Goal: Task Accomplishment & Management: Use online tool/utility

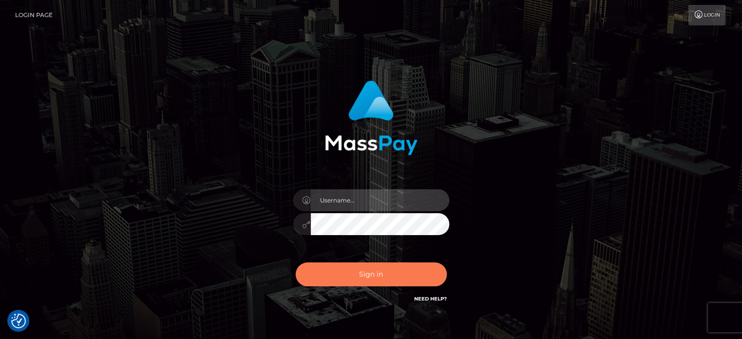
type input "kristy.ai"
click at [368, 266] on button "Sign in" at bounding box center [371, 275] width 151 height 24
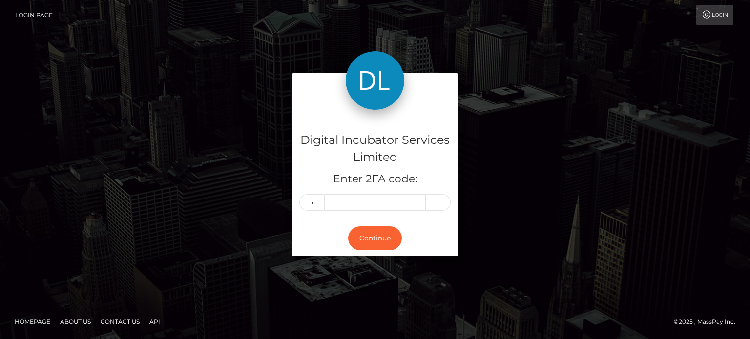
type input "9"
type input "8"
type input "1"
type input "0"
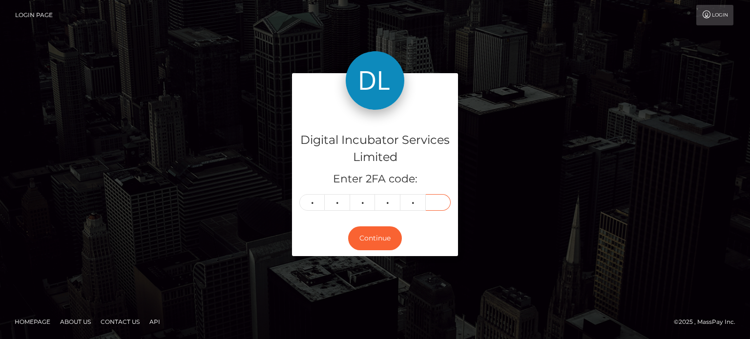
type input "0"
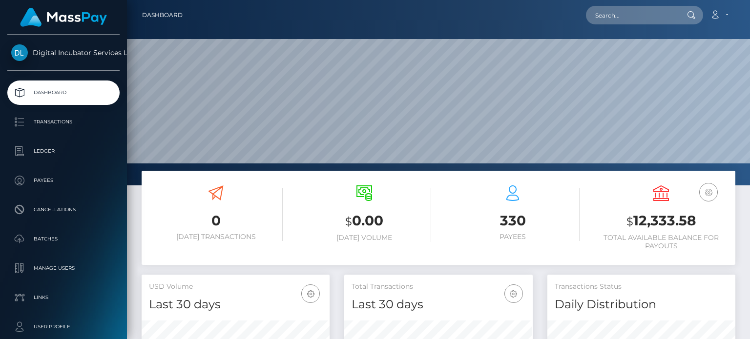
scroll to position [173, 187]
click at [632, 21] on input "text" at bounding box center [632, 15] width 92 height 19
type input "andy"
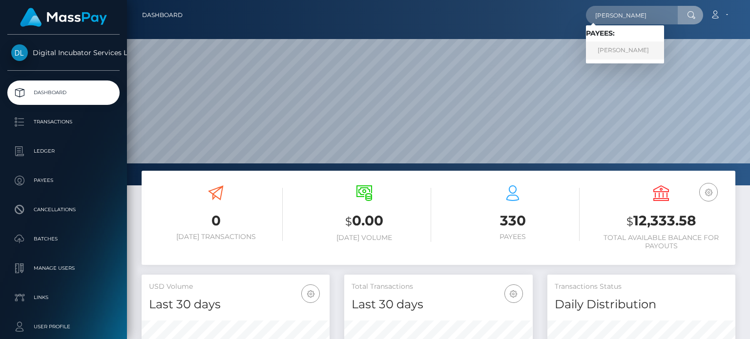
click at [620, 46] on link "Andy Martinez" at bounding box center [625, 50] width 78 height 18
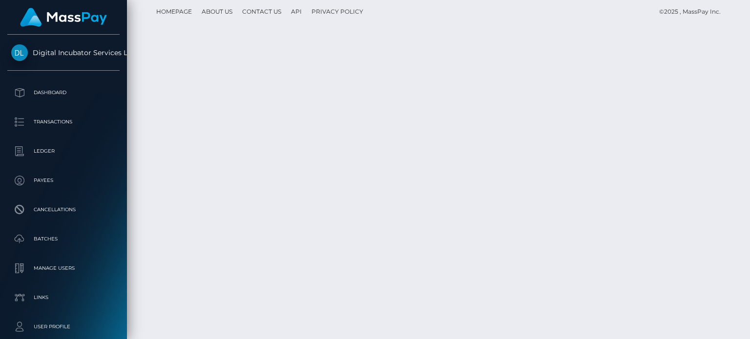
scroll to position [3269, 0]
drag, startPoint x: 377, startPoint y: 209, endPoint x: 246, endPoint y: 216, distance: 130.9
copy td "Invoice 11 20250830 - August Services"
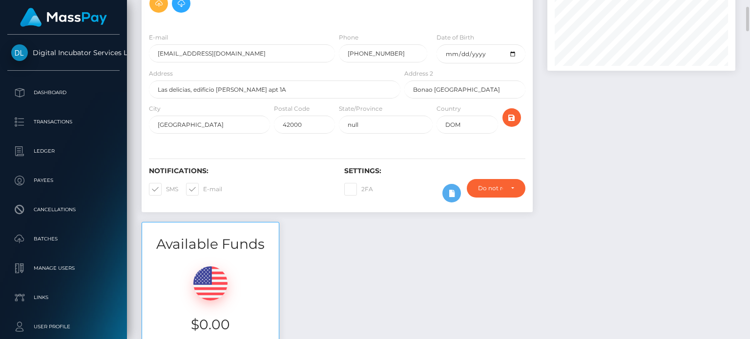
scroll to position [0, 0]
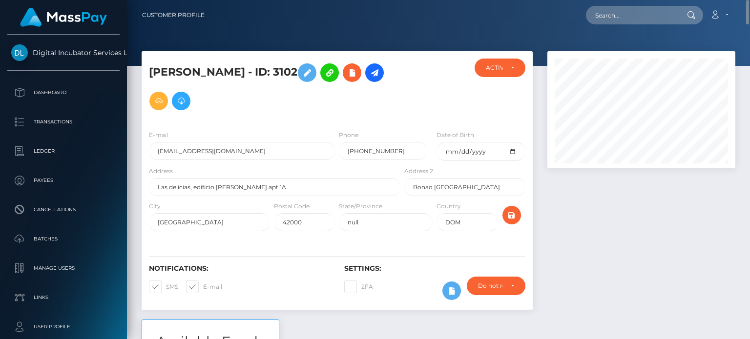
click at [166, 94] on h5 "[PERSON_NAME] - ID: 3102" at bounding box center [272, 87] width 246 height 57
click at [161, 99] on icon at bounding box center [159, 101] width 12 height 12
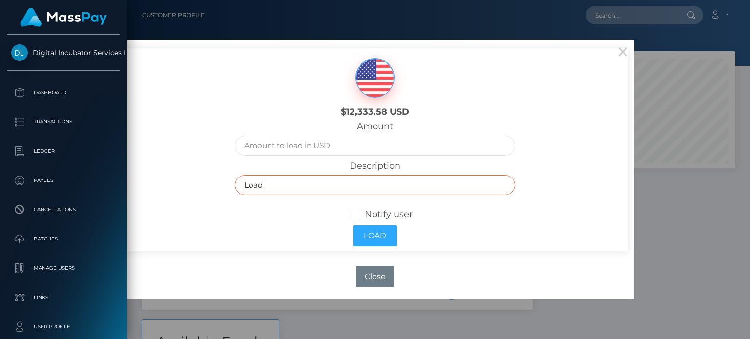
drag, startPoint x: 314, startPoint y: 181, endPoint x: 200, endPoint y: 182, distance: 114.7
click at [200, 182] on div "$12,333.58 USD Amount Description Load Notify user Load" at bounding box center [374, 149] width 505 height 203
paste input "Invoice 11 20250830 - August Services"
click at [277, 185] on input "Invoice 11 20250830 - August Services" at bounding box center [375, 185] width 280 height 20
click at [309, 185] on input "Invoice 12 20250830 - August Services" at bounding box center [375, 185] width 280 height 20
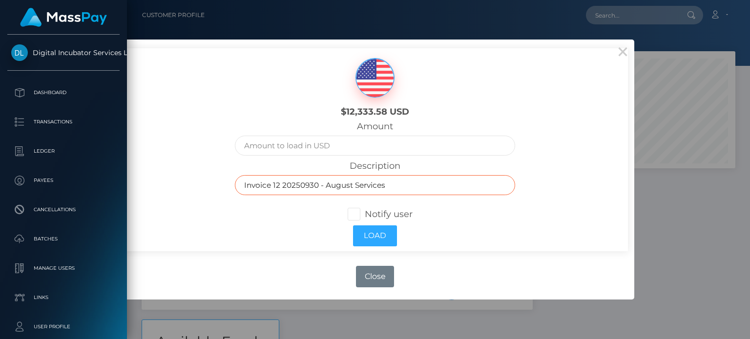
click at [347, 187] on input "Invoice 12 20250930 - August Services" at bounding box center [375, 185] width 280 height 20
type input "Invoice 12 20250930 - September Services"
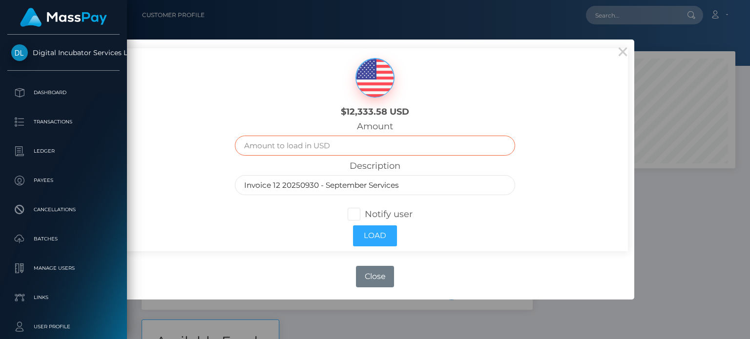
click at [304, 136] on input "text" at bounding box center [375, 146] width 280 height 20
type input "1000.00"
click at [365, 212] on span at bounding box center [365, 214] width 0 height 11
click at [358, 212] on input "Notify user" at bounding box center [358, 213] width 6 height 6
checkbox input "true"
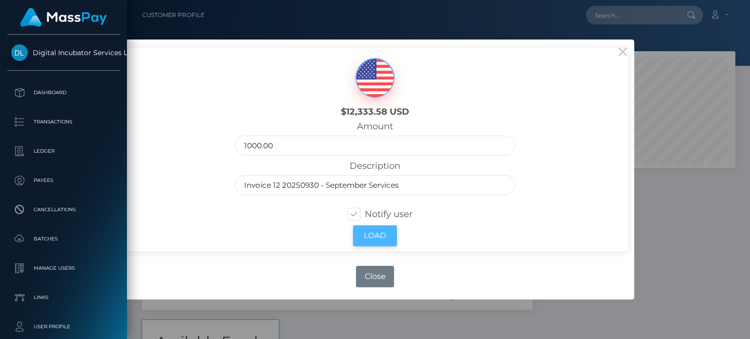
click at [369, 235] on button "Load" at bounding box center [375, 235] width 44 height 21
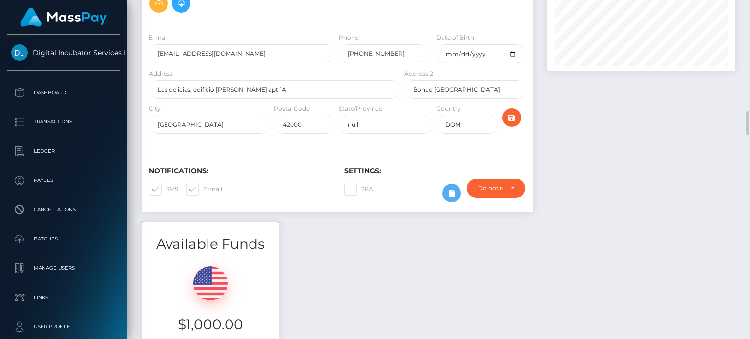
scroll to position [195, 0]
